Goal: Find specific page/section: Find specific page/section

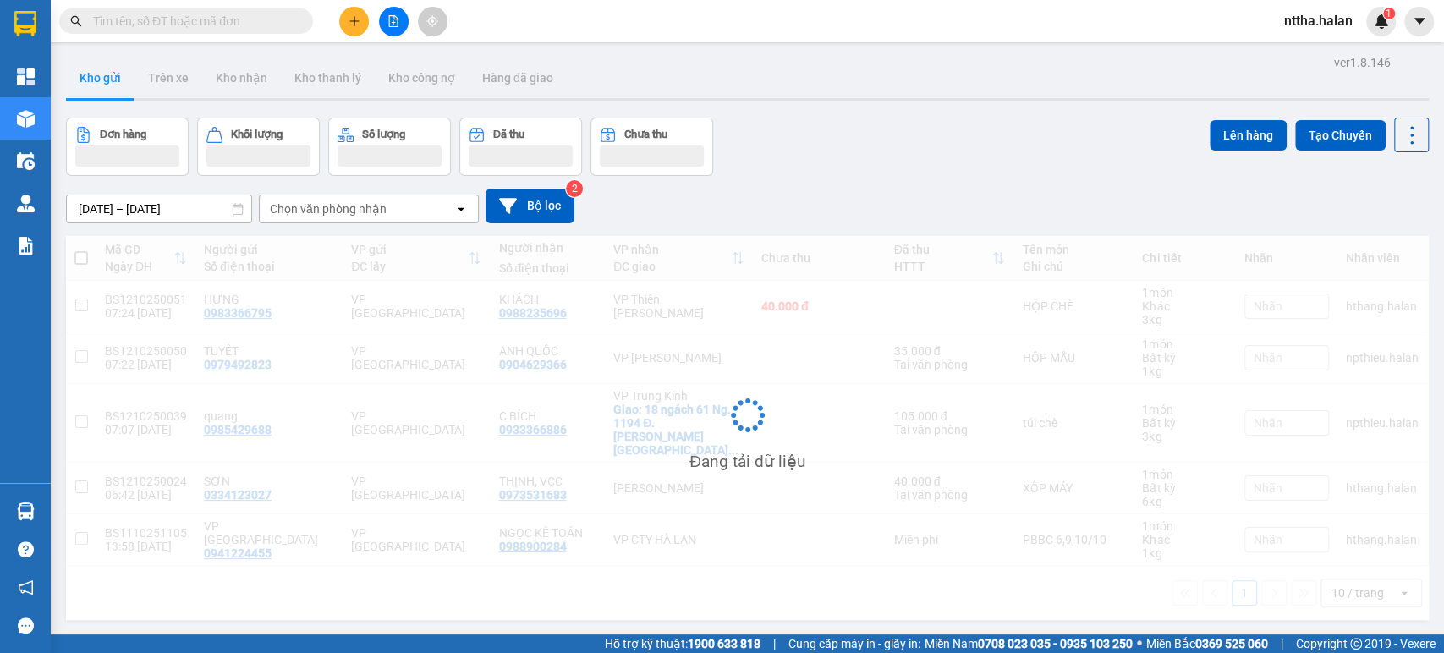
click at [199, 17] on input "text" at bounding box center [193, 21] width 200 height 19
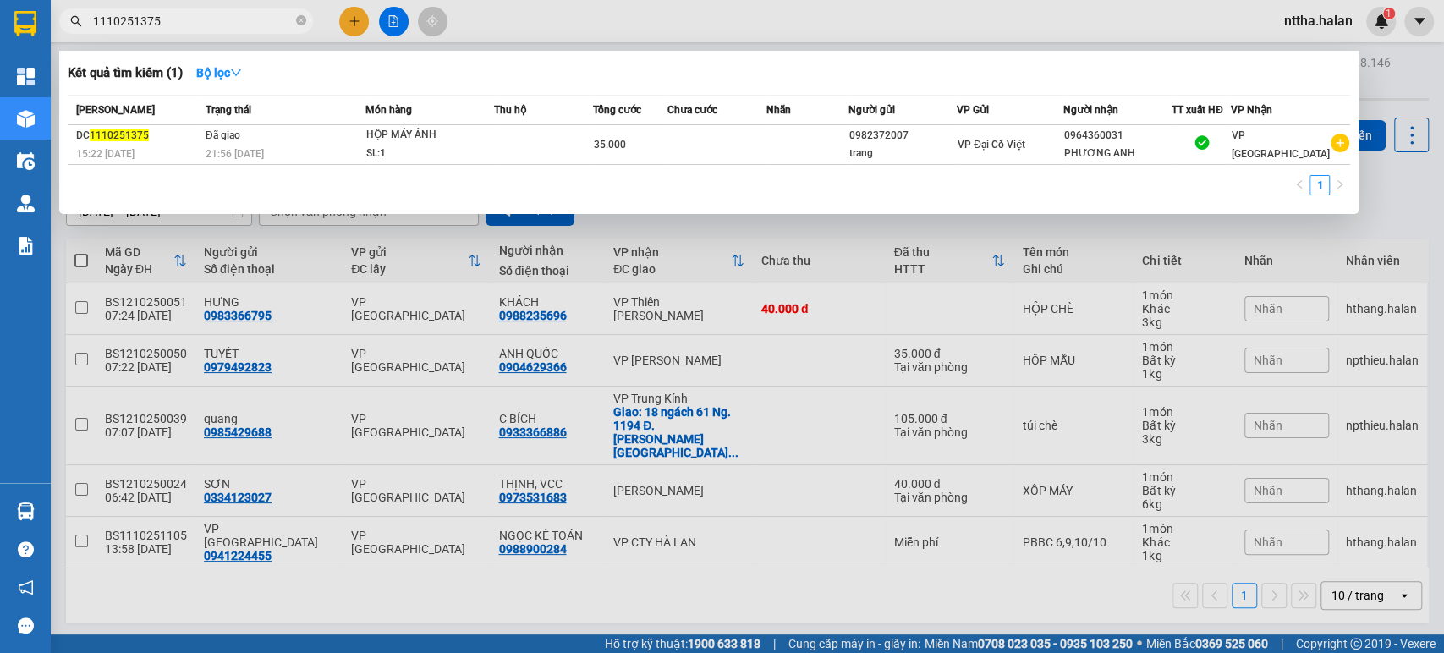
click at [1266, 187] on div "1" at bounding box center [709, 190] width 1282 height 30
click at [246, 25] on input "1110251375" at bounding box center [193, 21] width 200 height 19
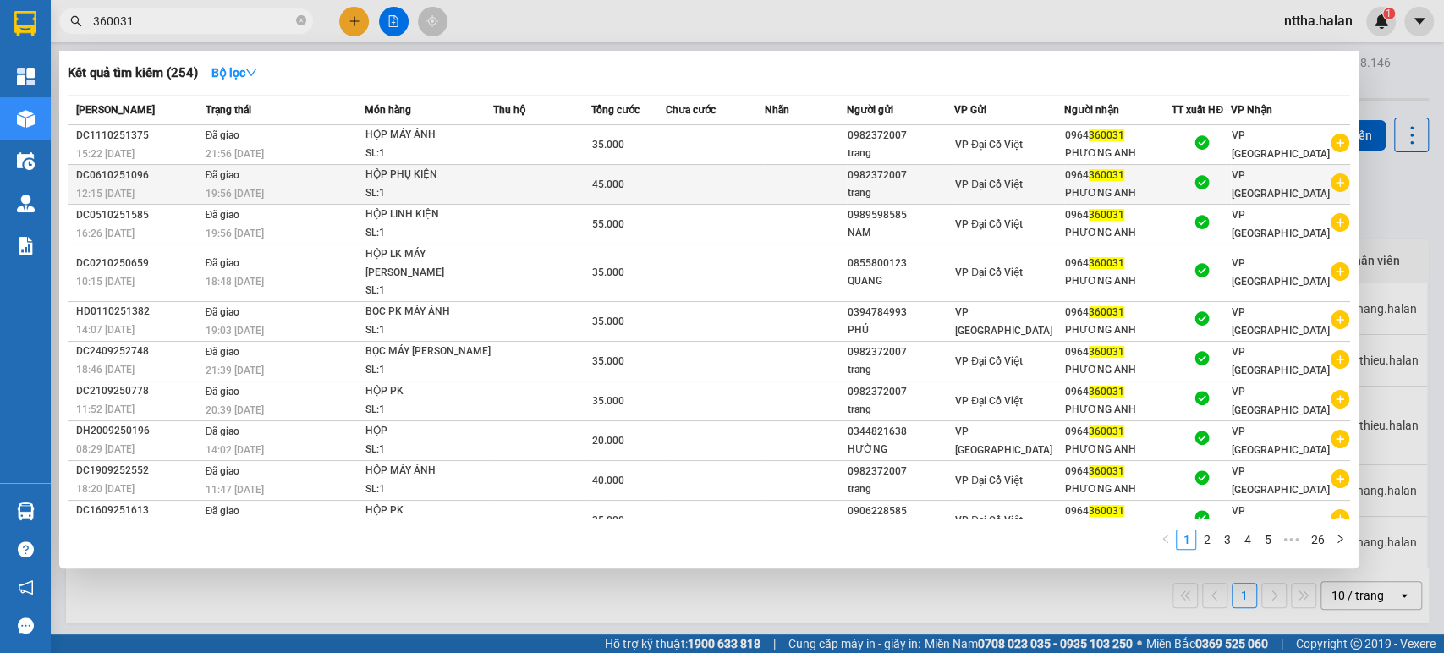
type input "360031"
click at [477, 181] on div "HỘP PHỤ KIỆN" at bounding box center [428, 175] width 127 height 19
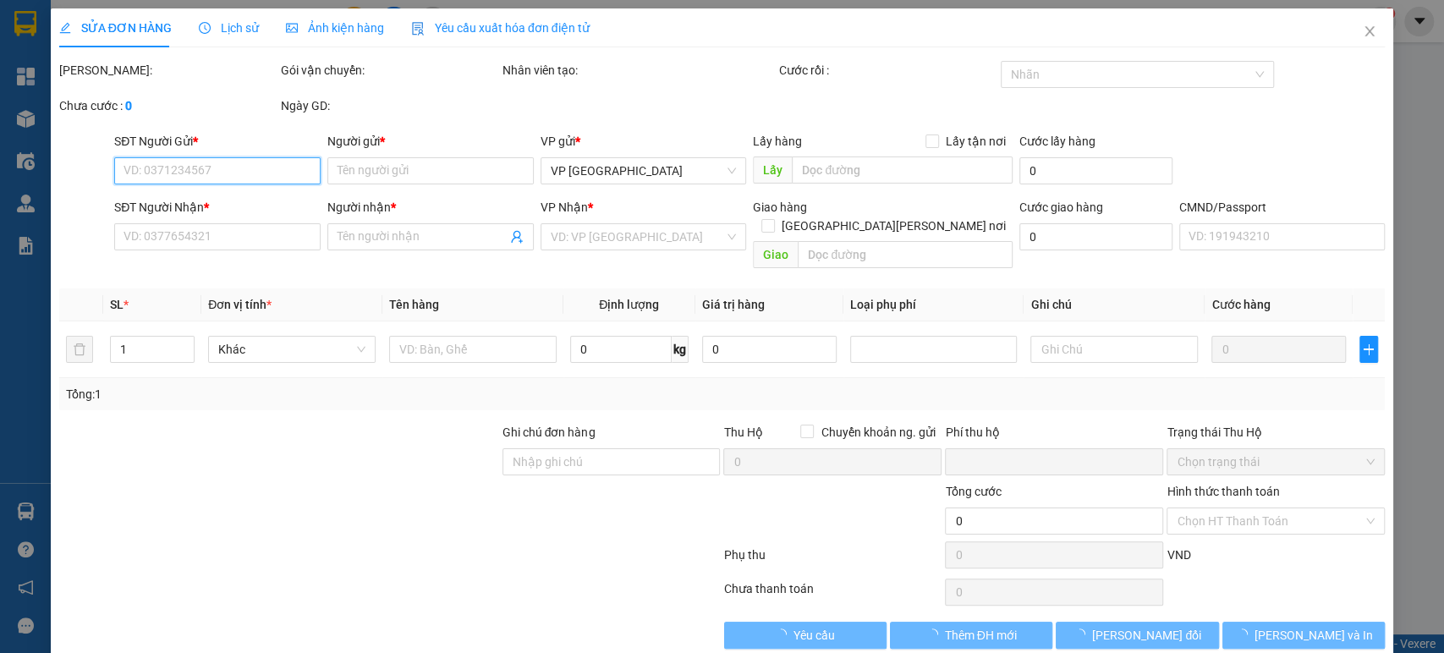
type input "0982372007"
type input "trang"
type input "0964360031"
type input "PHƯƠNG ANH"
type input "0"
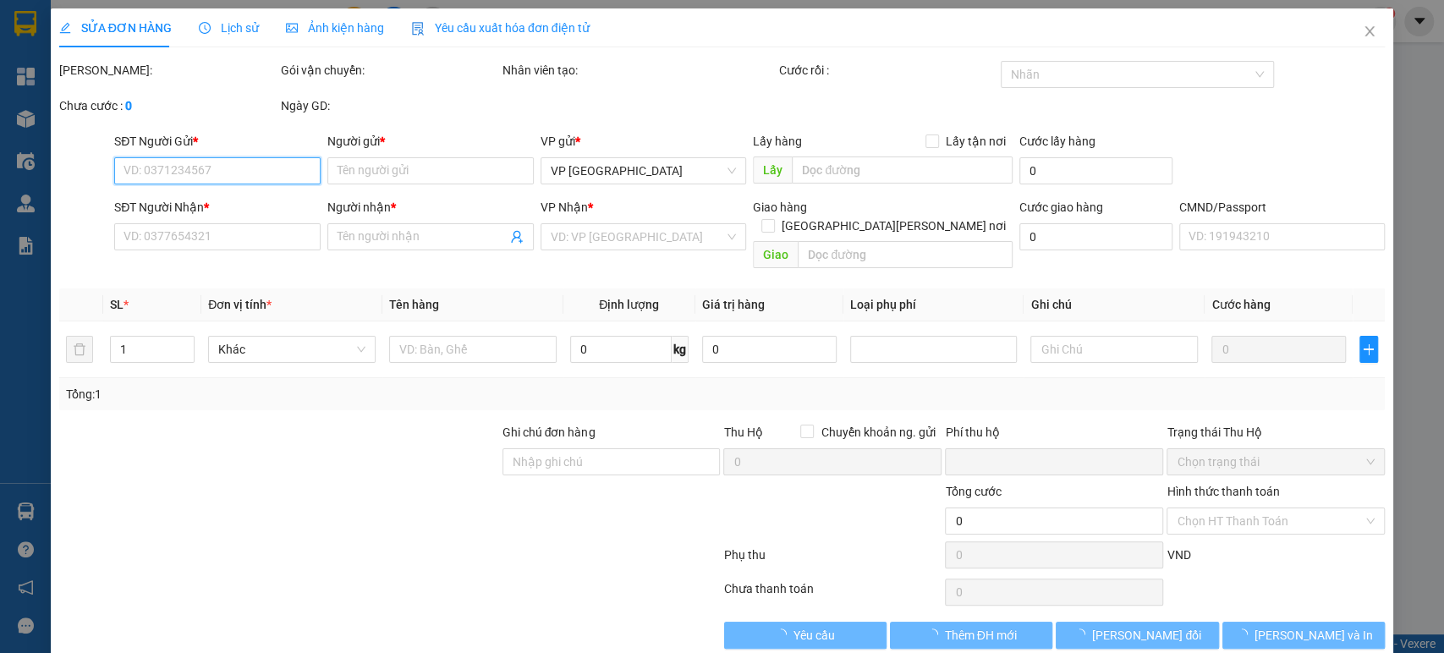
type input "45.000"
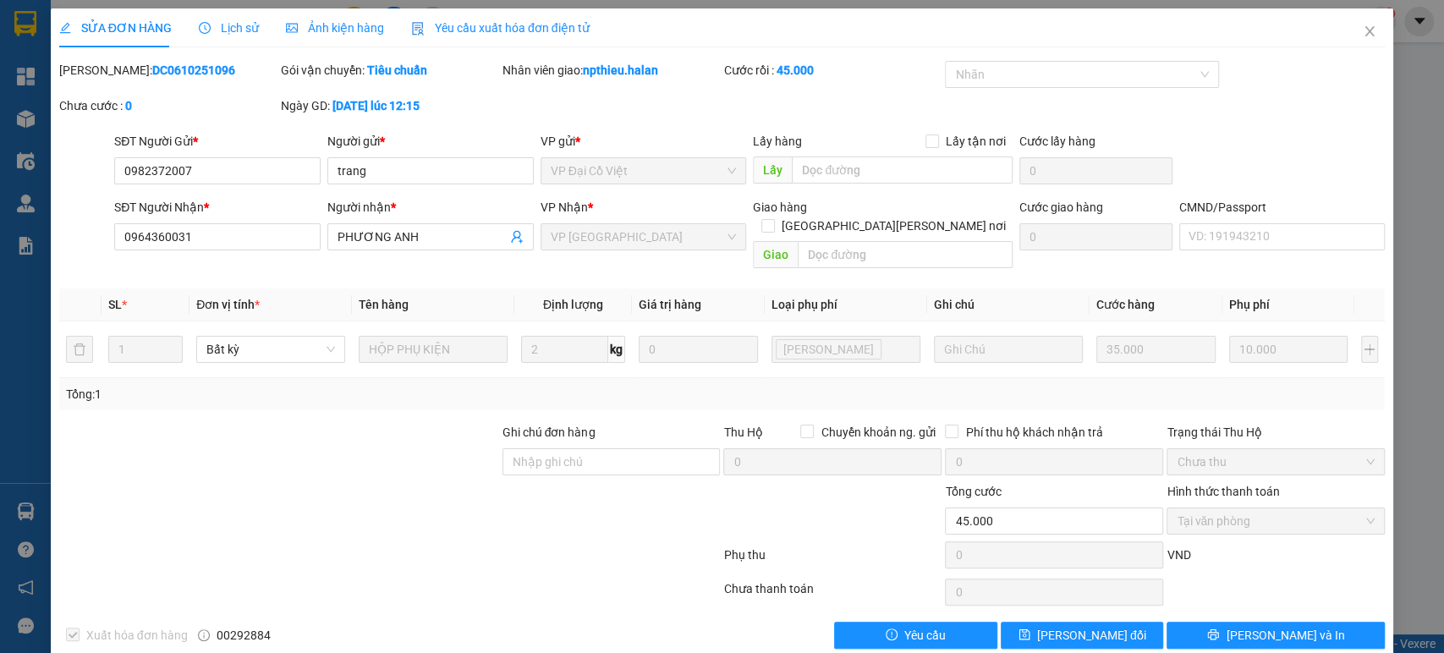
click at [237, 29] on span "Lịch sử" at bounding box center [229, 28] width 60 height 14
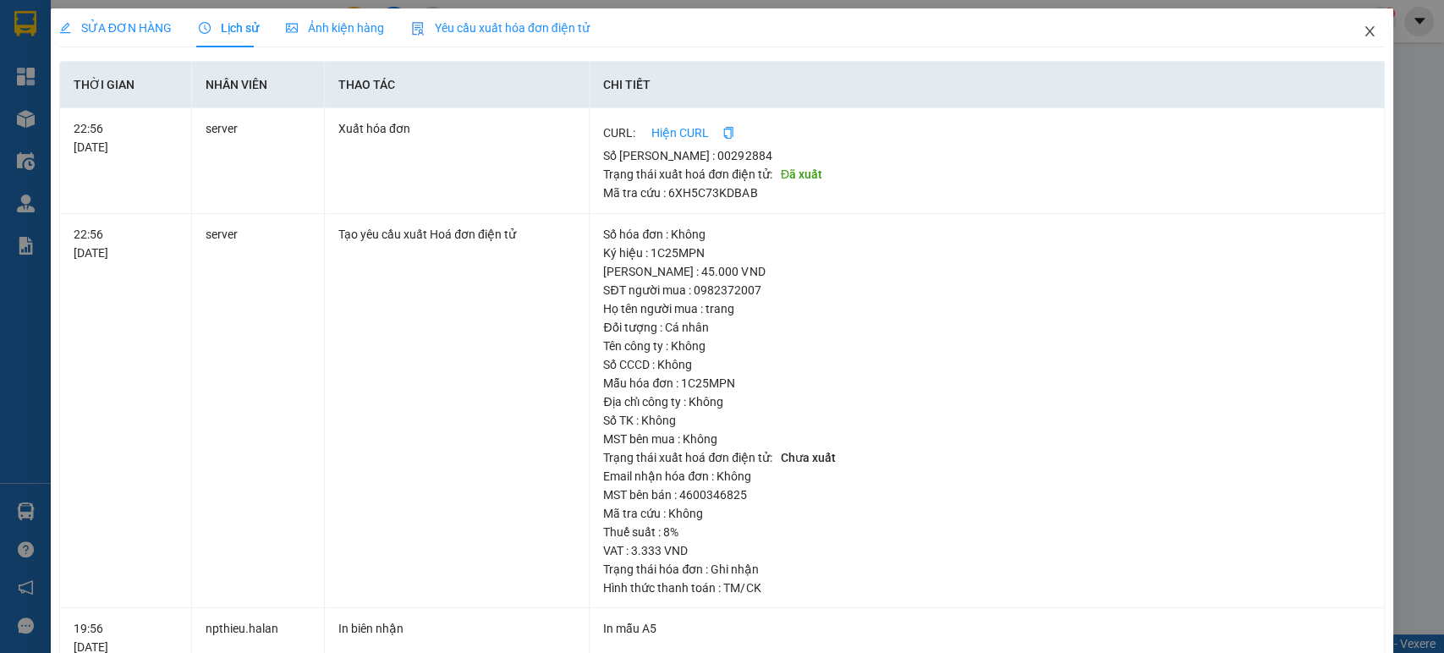
click at [1362, 29] on icon "close" at bounding box center [1369, 32] width 14 height 14
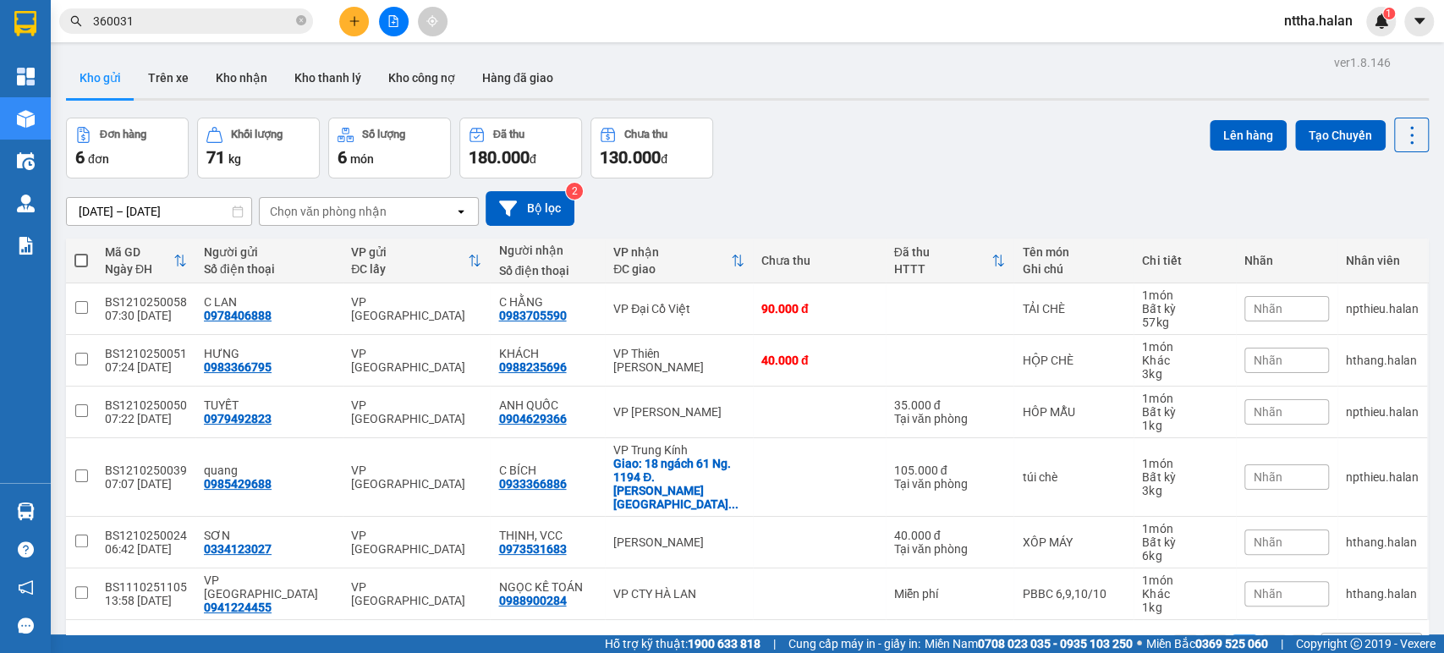
click at [185, 24] on input "360031" at bounding box center [193, 21] width 200 height 19
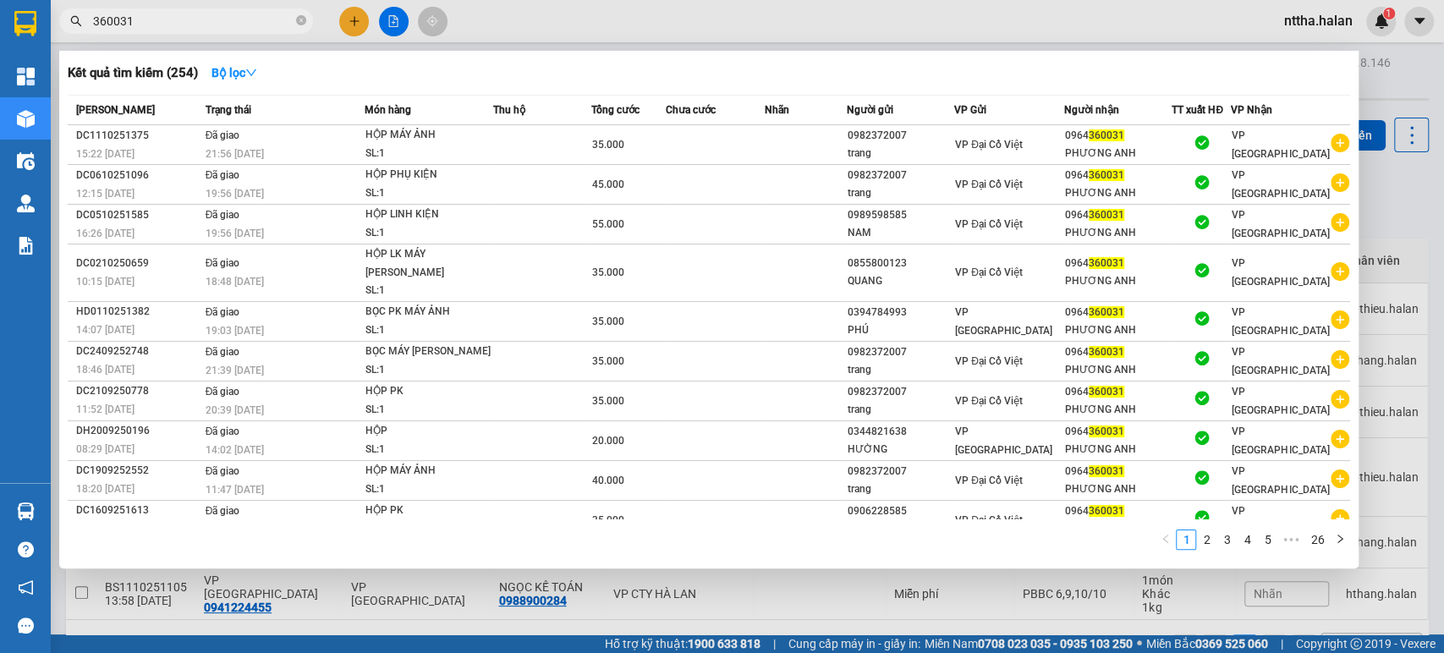
click at [244, 20] on input "360031" at bounding box center [193, 21] width 200 height 19
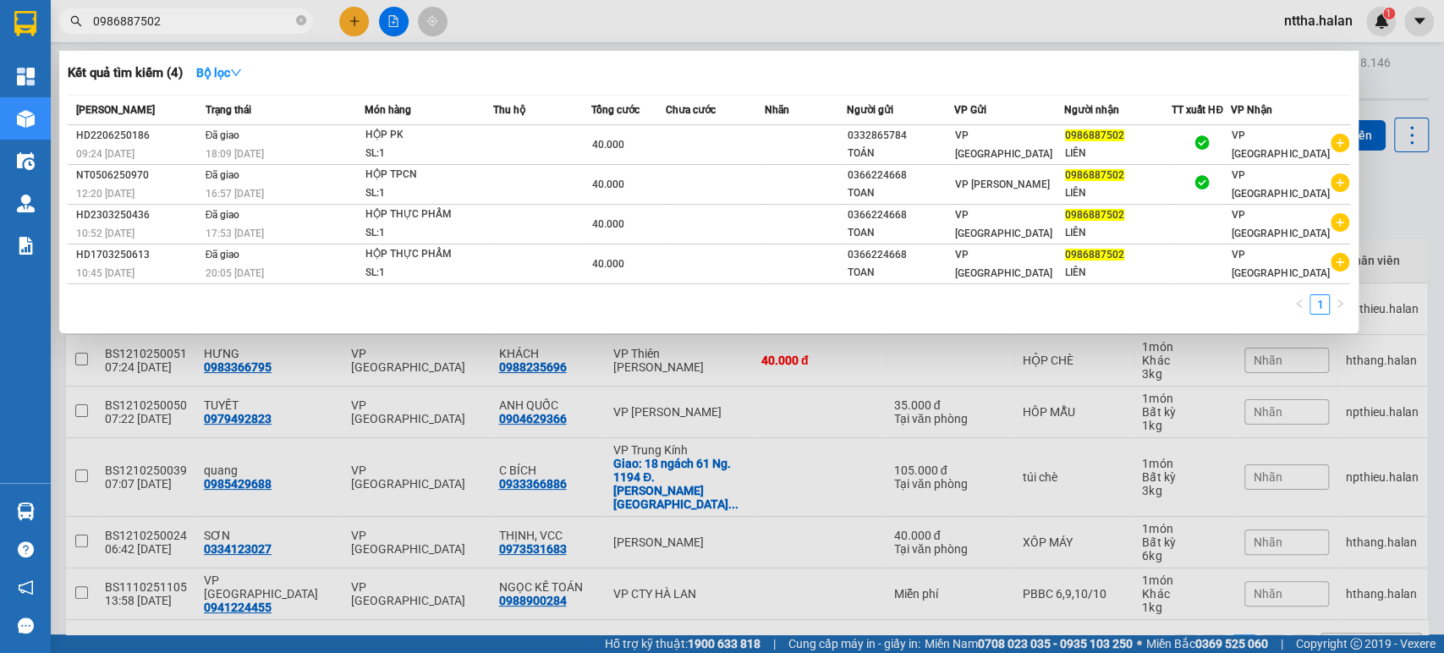
click at [1313, 55] on div "Kết quả tìm kiếm ( 4 ) Bộ lọc Mã ĐH Trạng thái Món hàng Thu hộ Tổng cước Chưa c…" at bounding box center [708, 192] width 1299 height 282
click at [1299, 76] on div "Kết quả tìm kiếm ( 4 ) Bộ lọc" at bounding box center [709, 72] width 1282 height 27
click at [223, 18] on input "0986887502" at bounding box center [193, 21] width 200 height 19
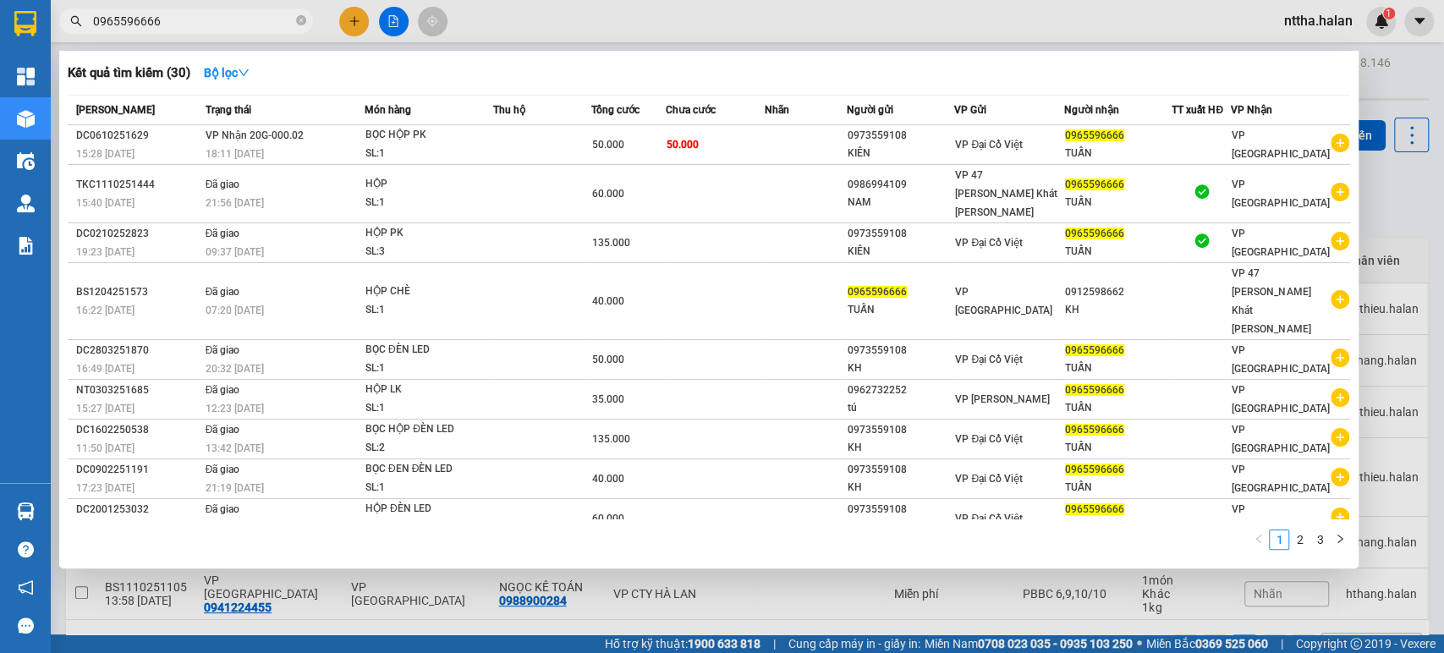
type input "0965596666"
click at [236, 614] on div at bounding box center [722, 326] width 1444 height 653
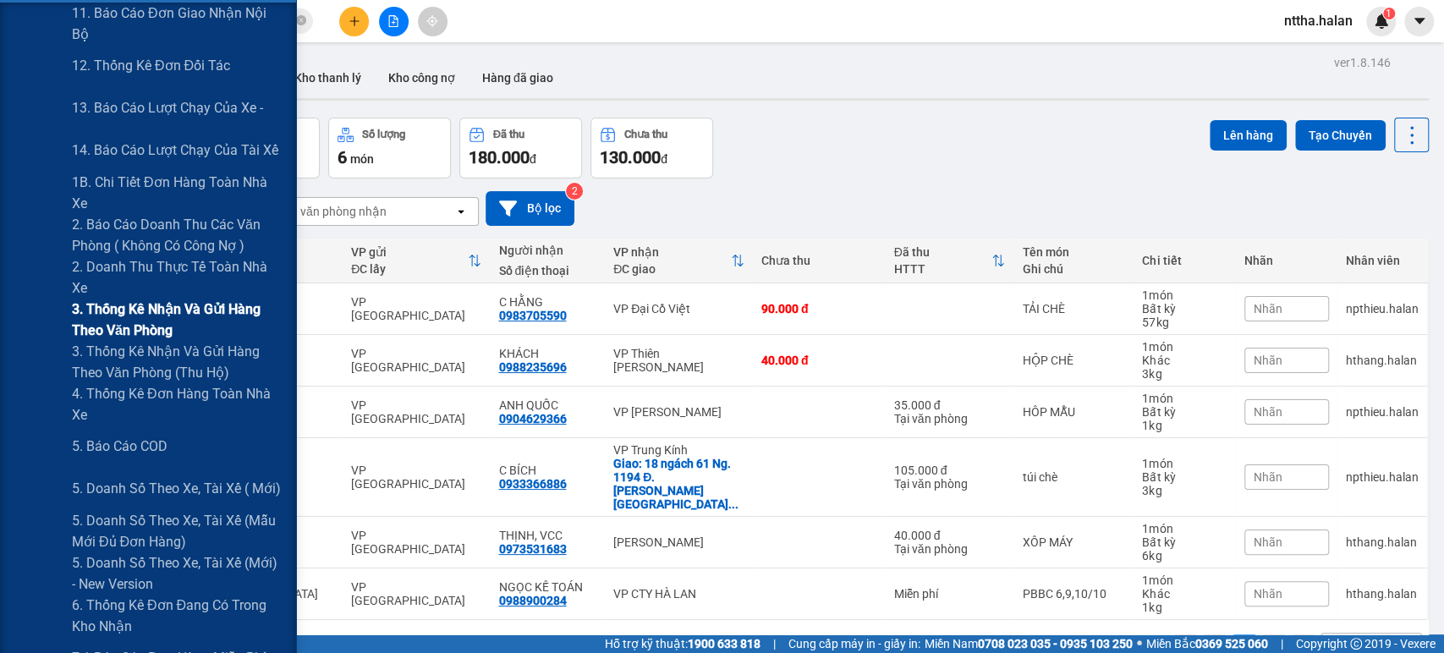
scroll to position [375, 0]
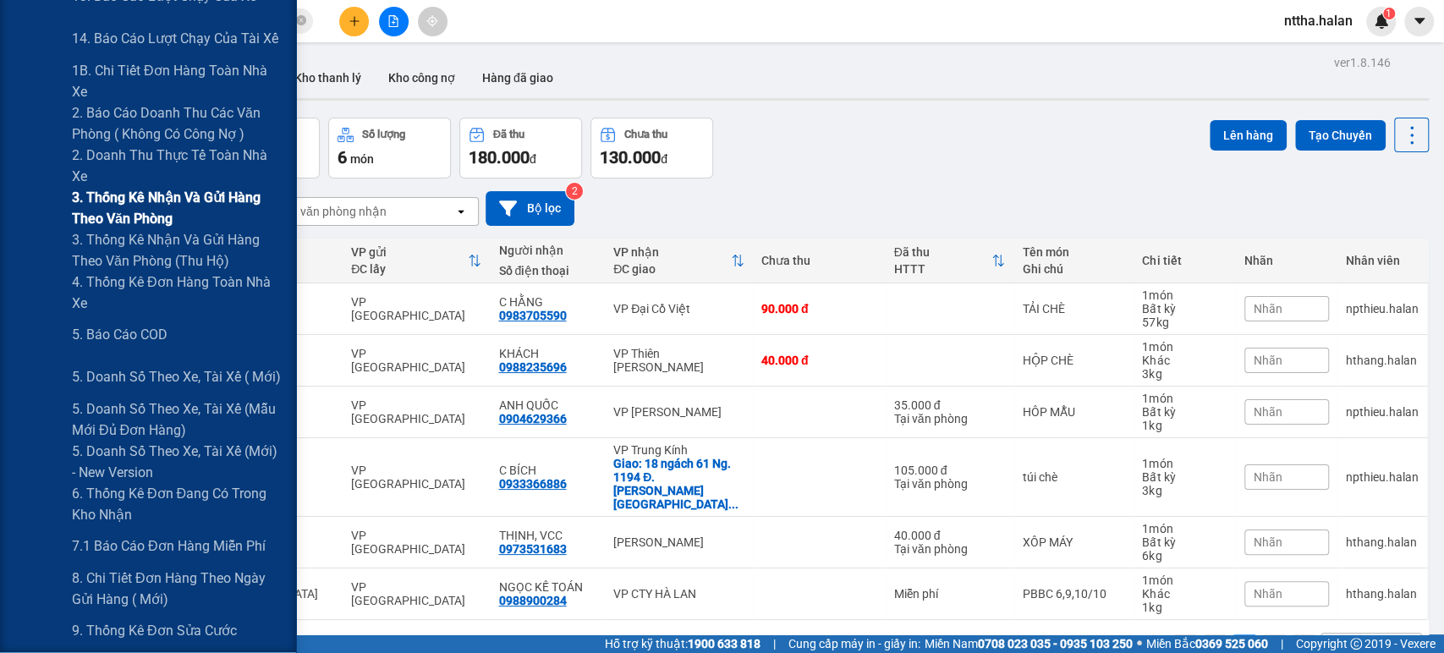
click at [126, 216] on span "3. Thống kê nhận và gửi hàng theo văn phòng" at bounding box center [177, 208] width 211 height 42
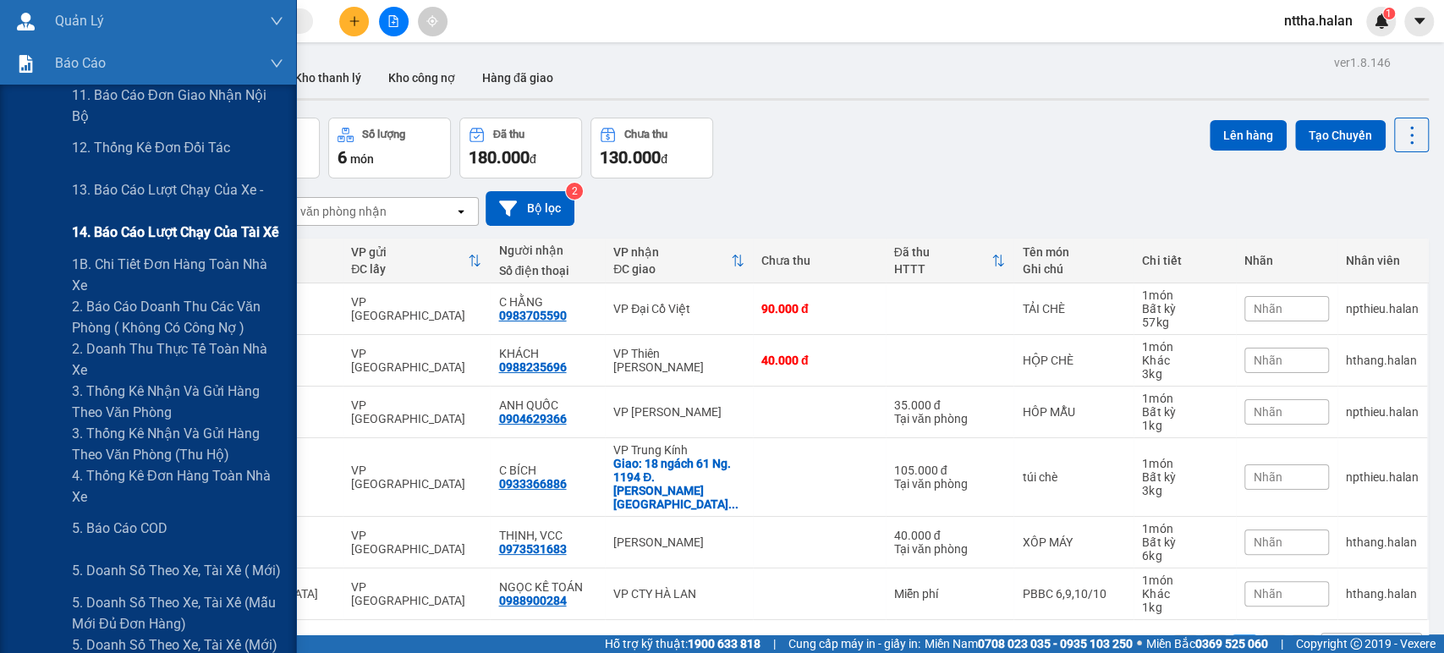
scroll to position [188, 0]
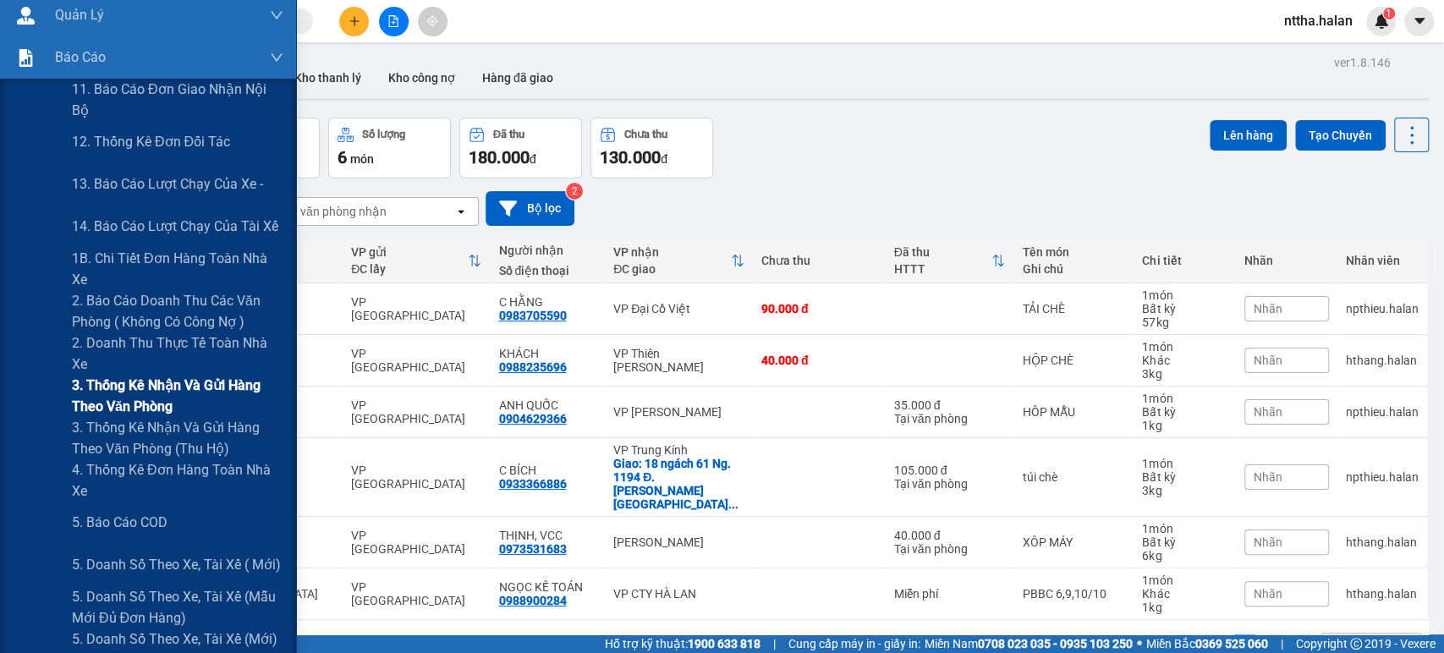
click at [134, 390] on span "3. Thống kê nhận và gửi hàng theo văn phòng" at bounding box center [177, 396] width 211 height 42
